Goal: Find specific page/section: Find specific page/section

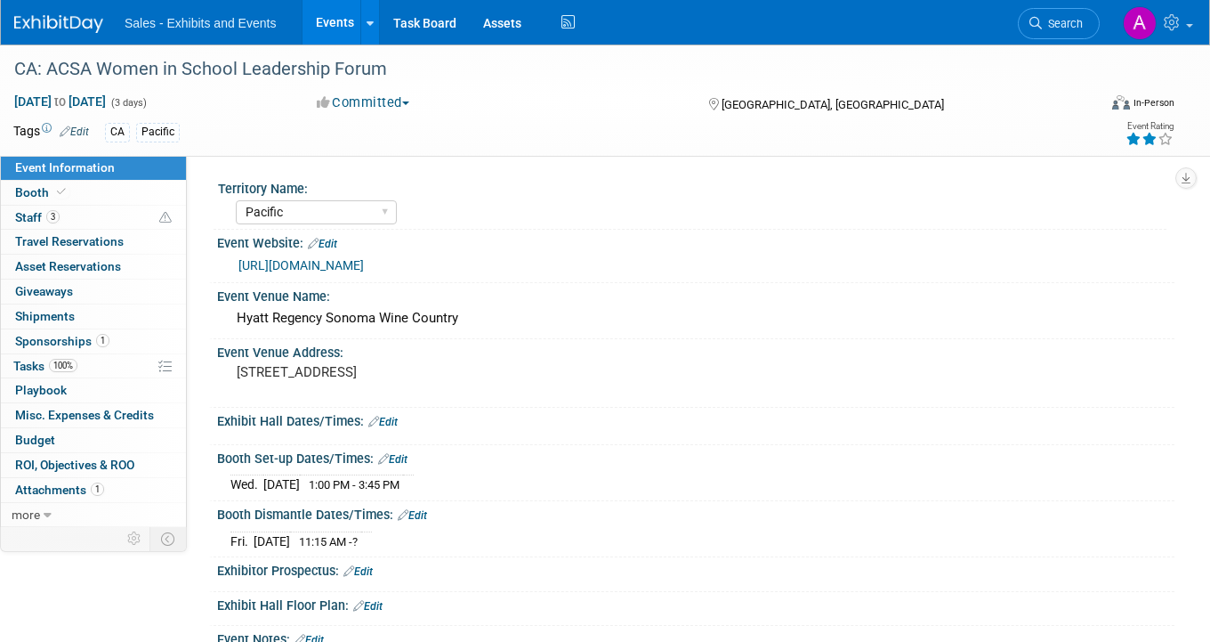
select select "Pacific"
click at [1049, 32] on link "Search" at bounding box center [1059, 23] width 82 height 31
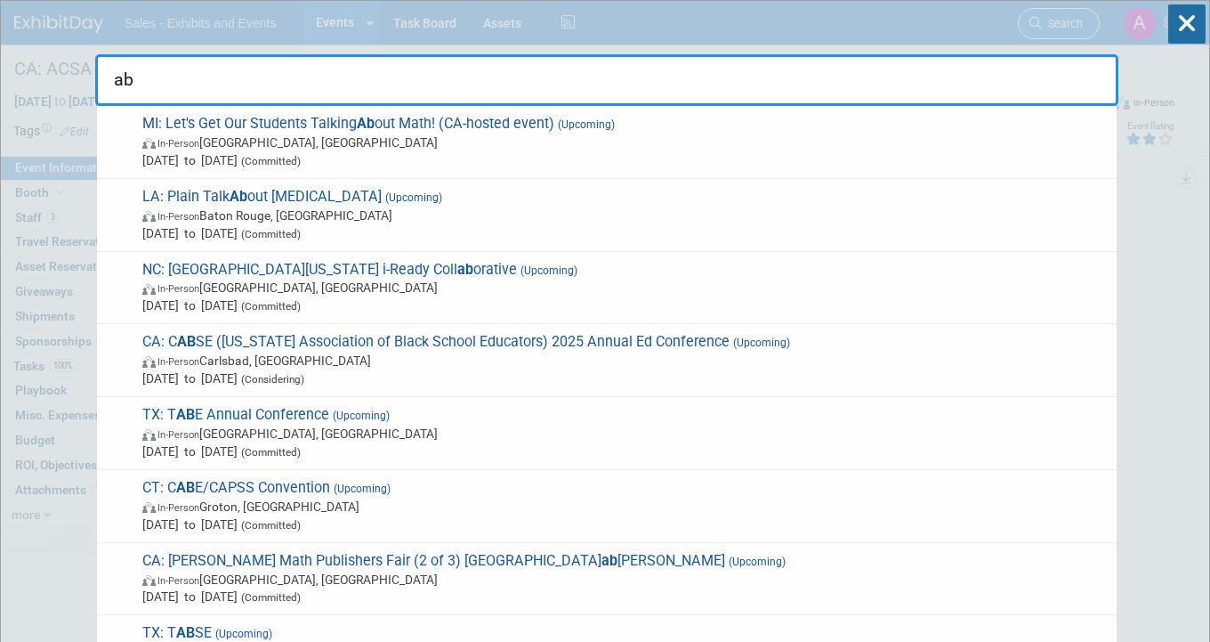
type input "a"
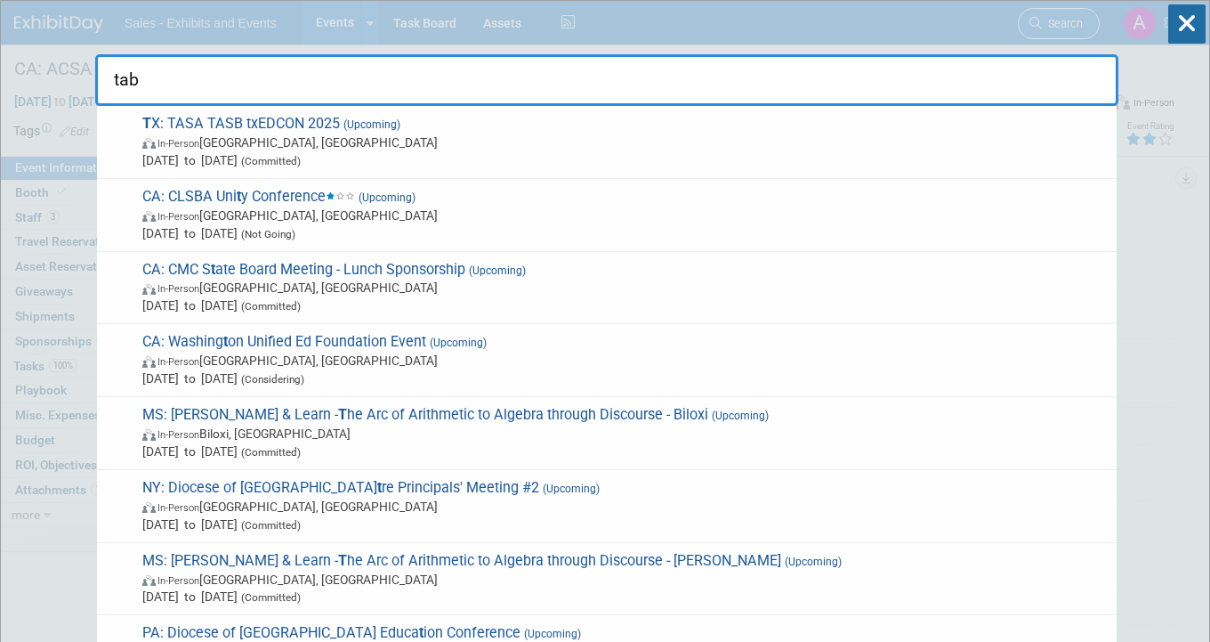
type input "tabe"
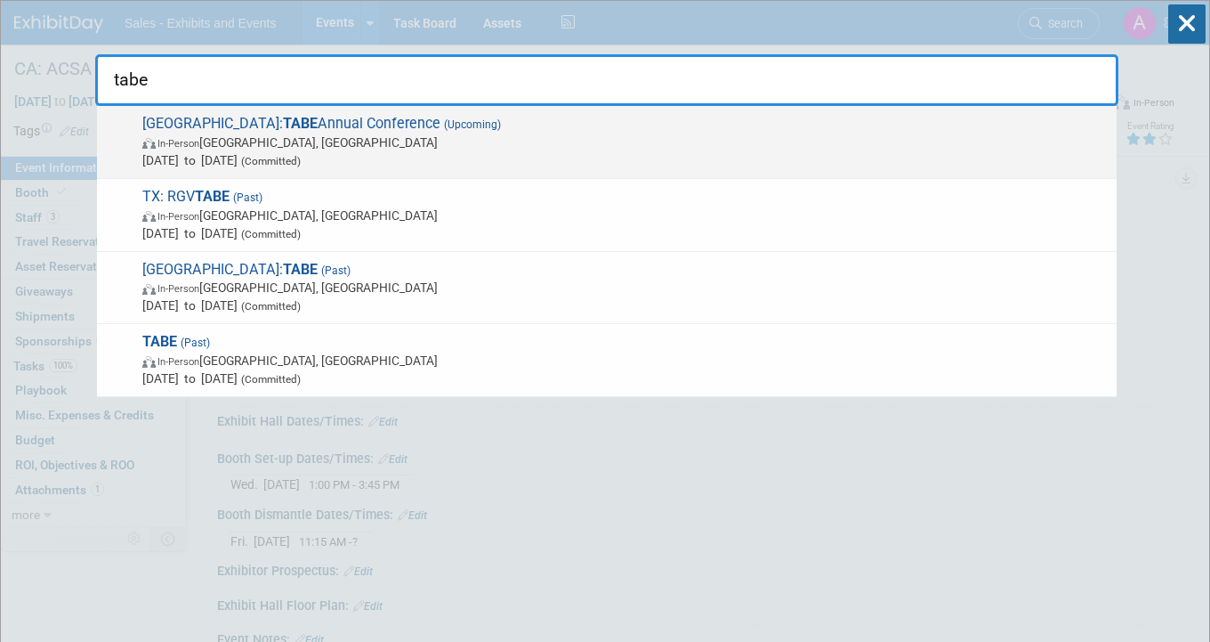
click at [447, 134] on span "In-Person [GEOGRAPHIC_DATA], [GEOGRAPHIC_DATA]" at bounding box center [625, 142] width 966 height 18
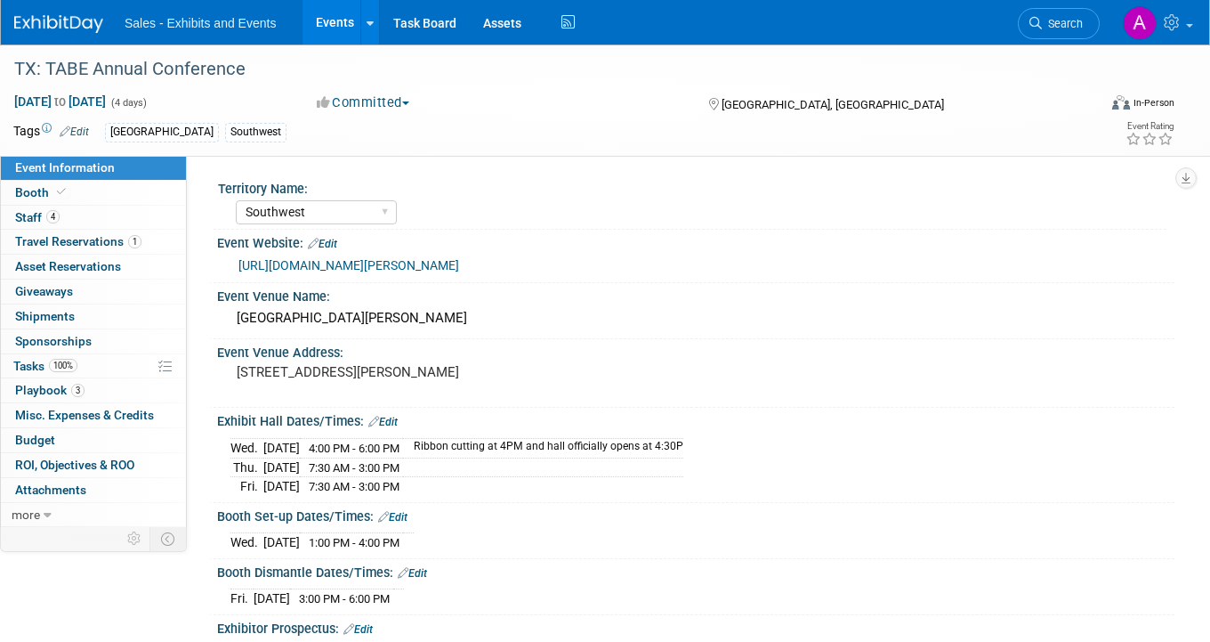
select select "Southwest"
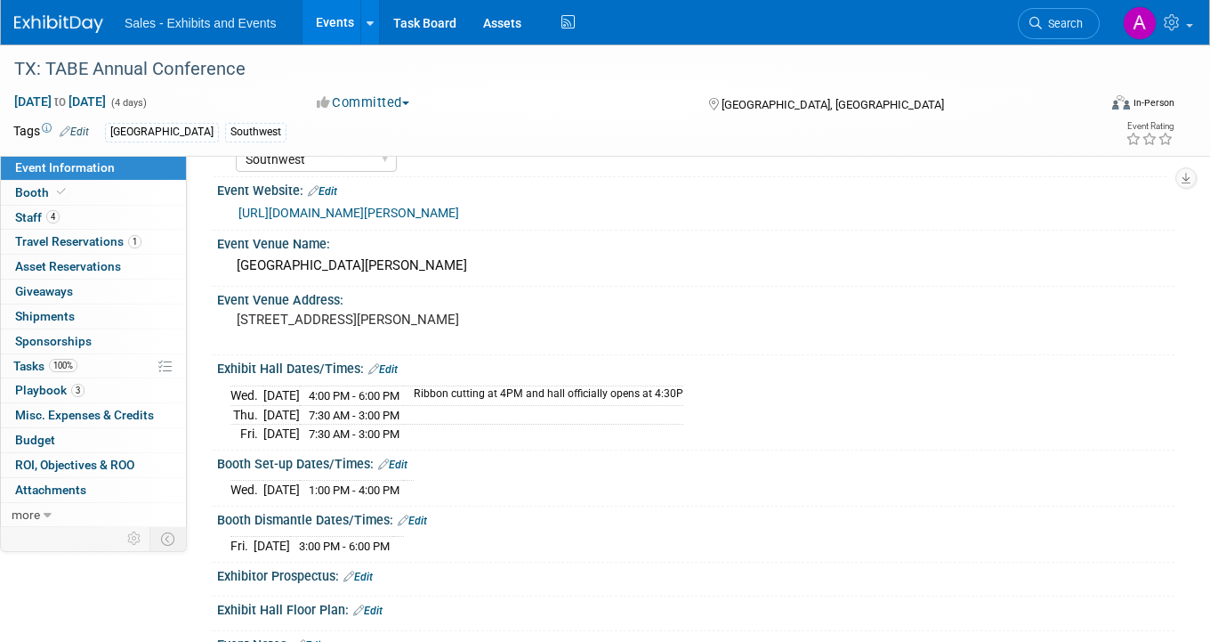
scroll to position [36, 0]
